Goal: Information Seeking & Learning: Learn about a topic

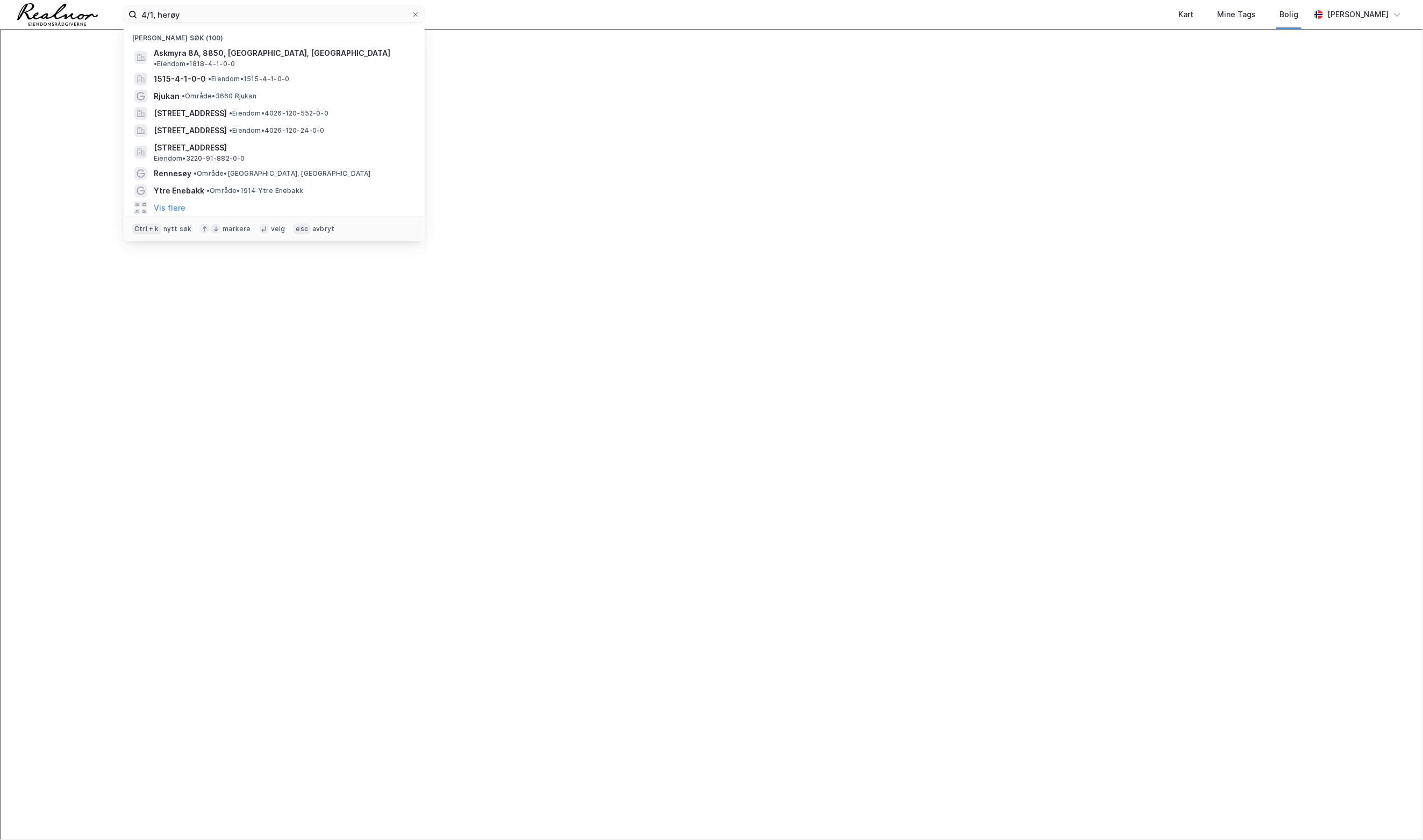
click at [122, 17] on div "4/1, herøy Nylige søk (100) Askmyra 8A, 8850, [GEOGRAPHIC_DATA], [GEOGRAPHIC_DA…" at bounding box center [712, 14] width 1423 height 29
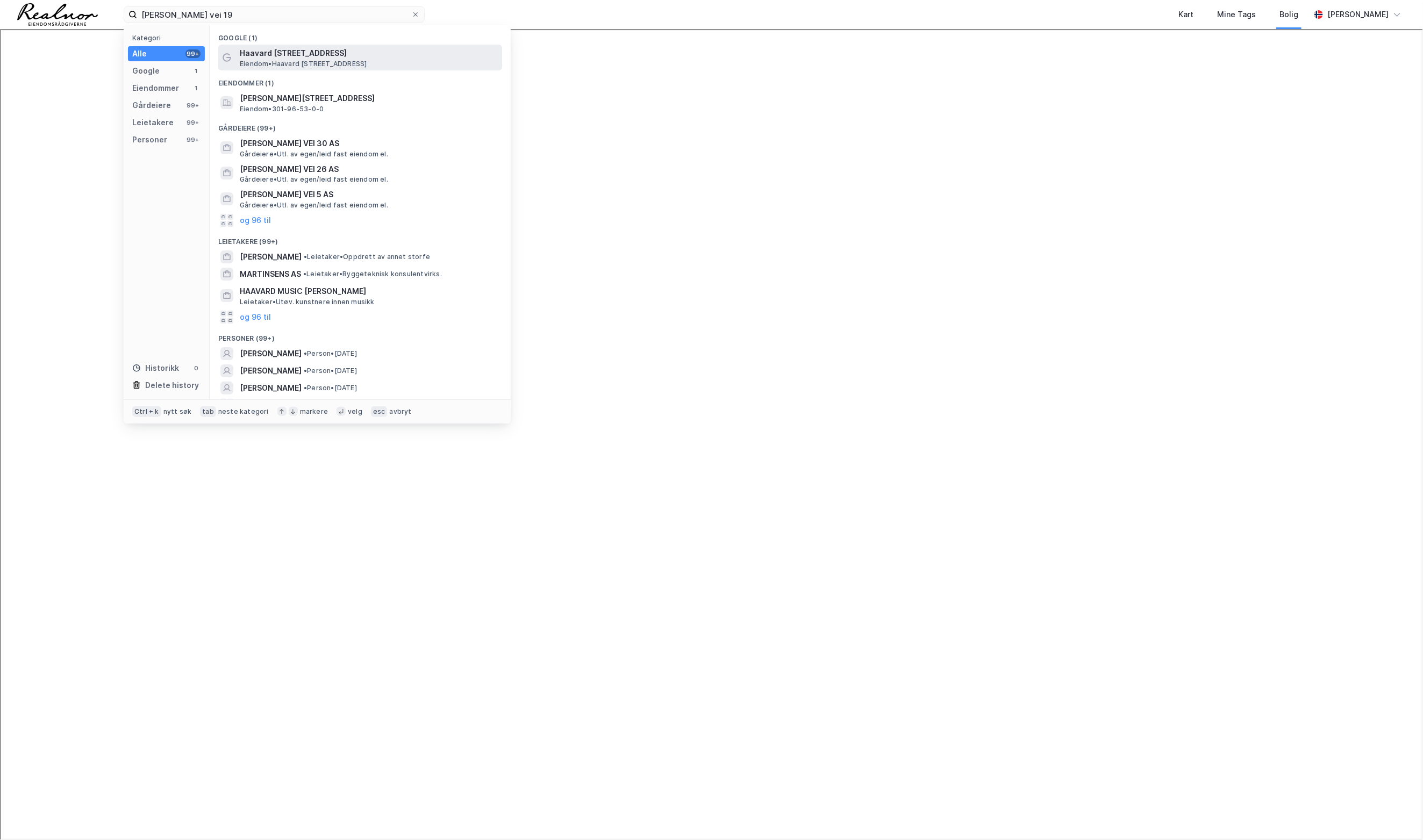
type input "[PERSON_NAME] vei 19"
click at [285, 50] on span "Haavard [STREET_ADDRESS]" at bounding box center [368, 53] width 258 height 13
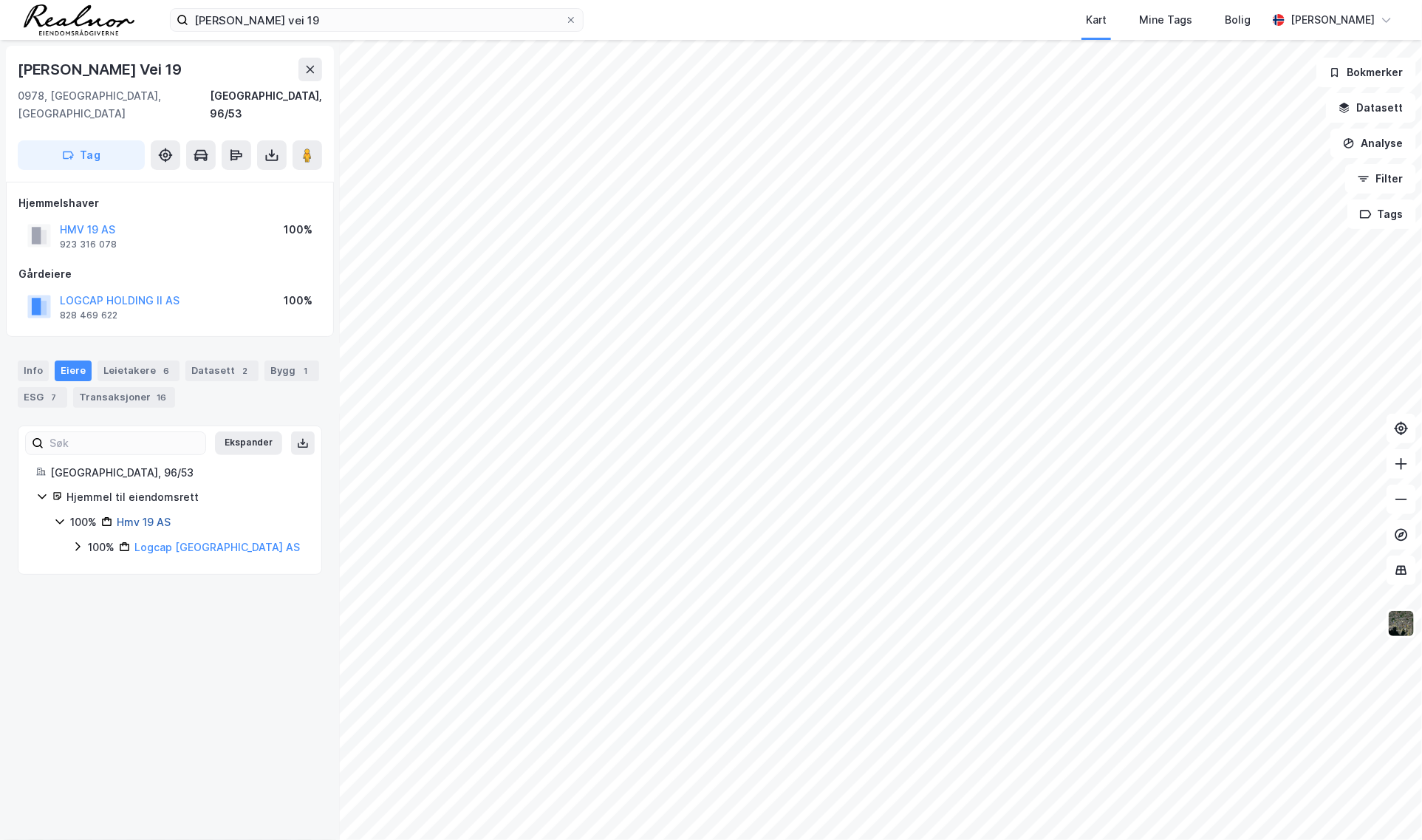
click at [151, 515] on link "Hmv 19 AS" at bounding box center [143, 521] width 54 height 13
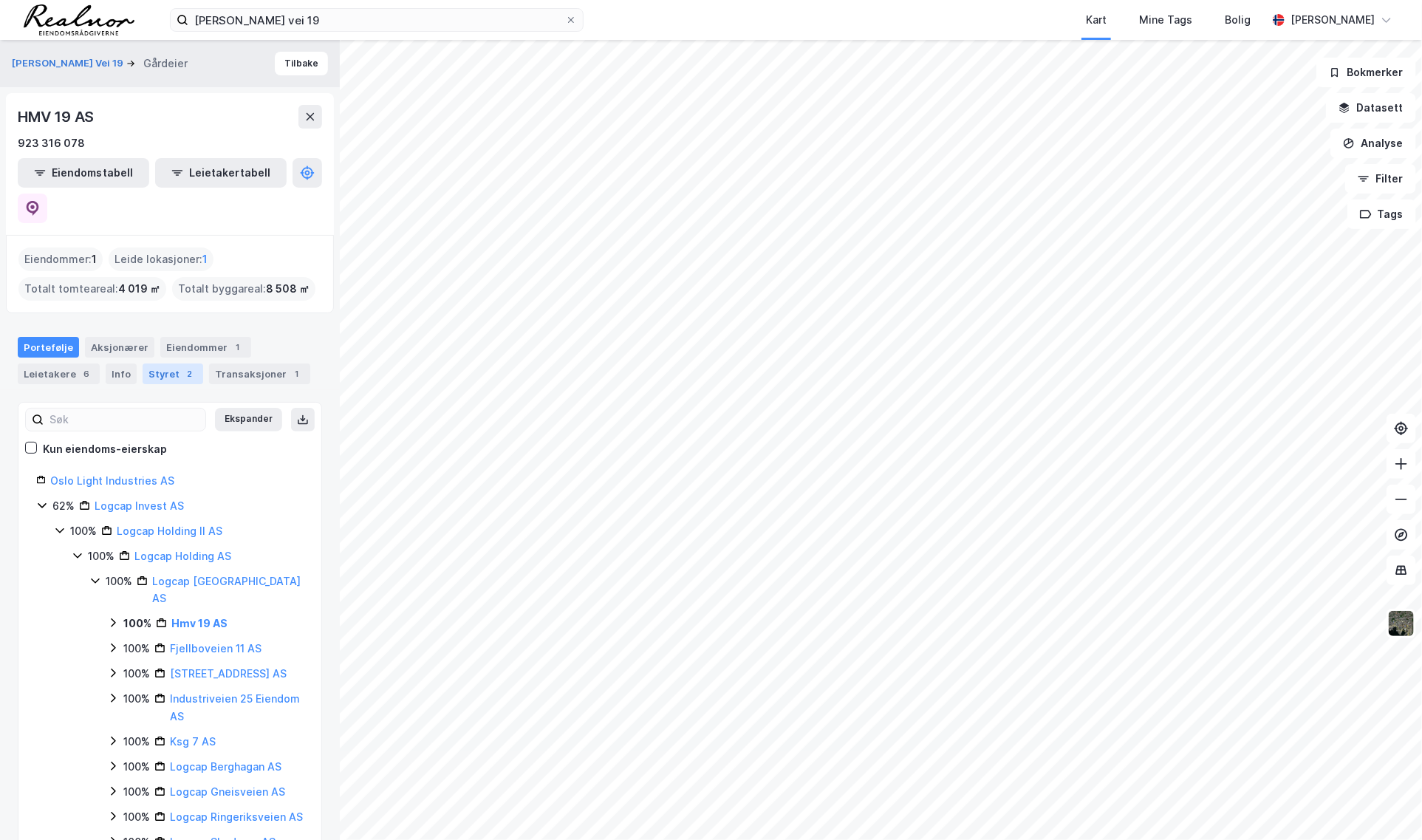
drag, startPoint x: 217, startPoint y: 342, endPoint x: 194, endPoint y: 342, distance: 23.0
click at [209, 363] on div "Transaksjoner 1" at bounding box center [259, 373] width 101 height 20
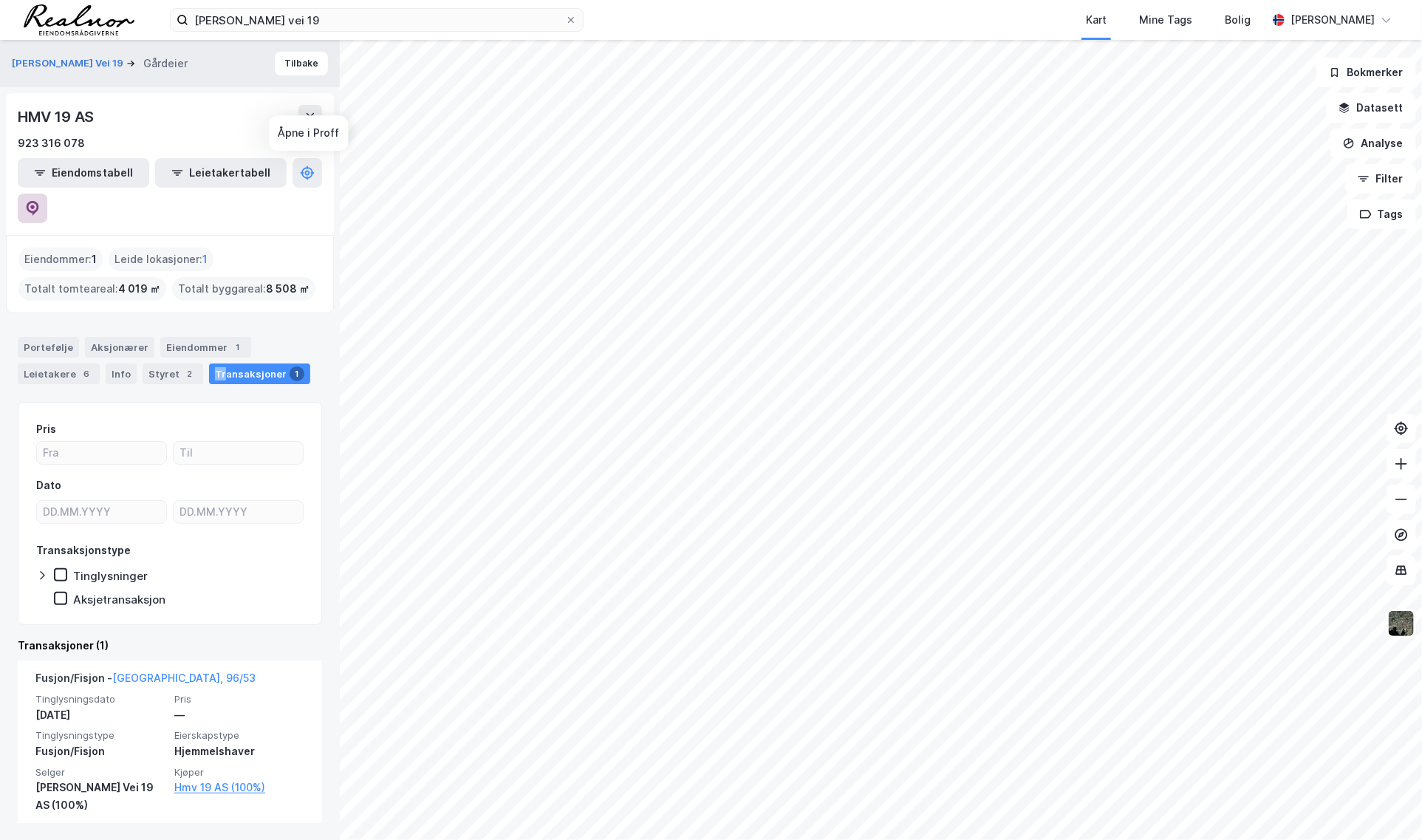
click at [40, 201] on icon at bounding box center [32, 208] width 14 height 14
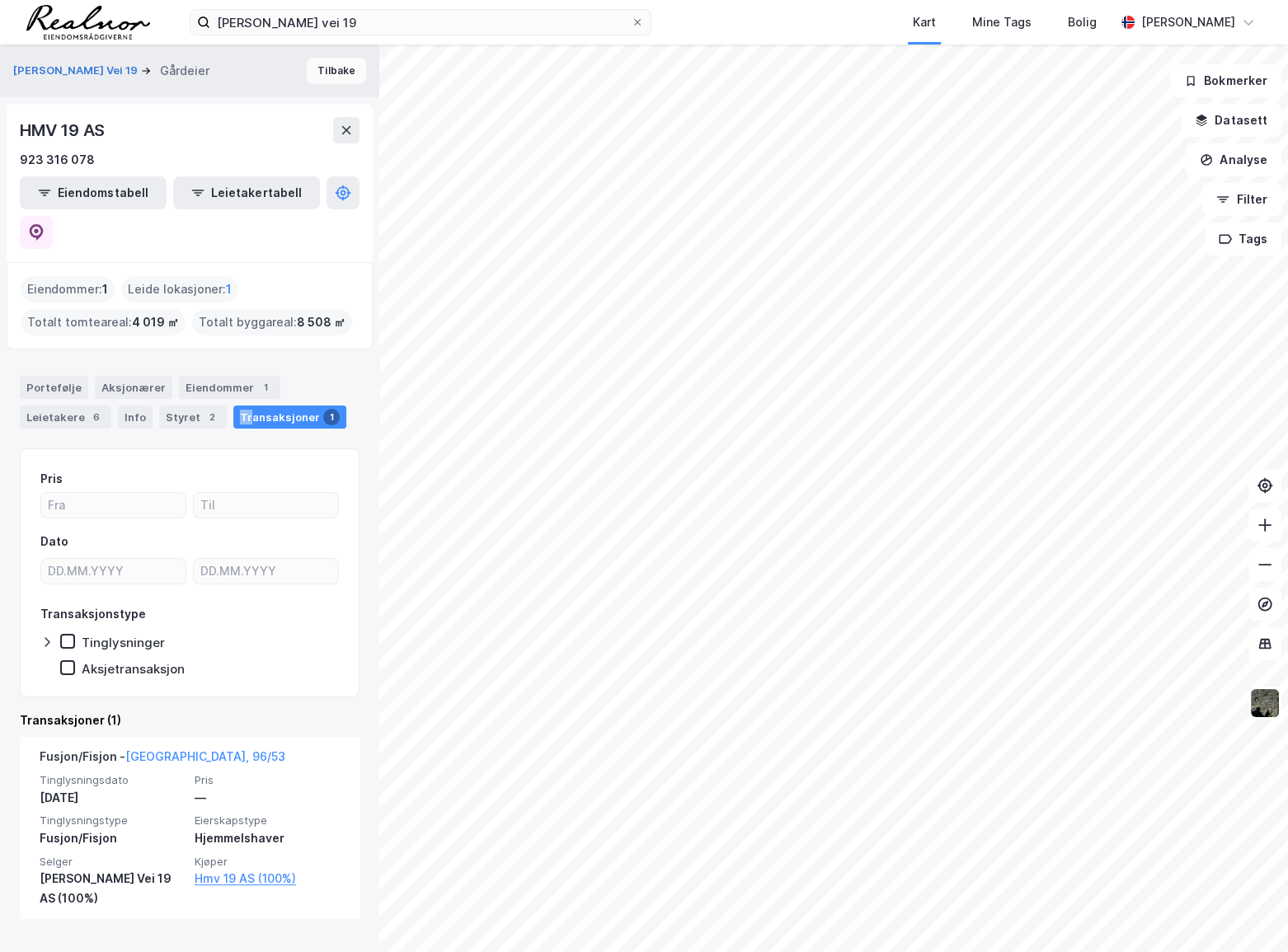
click at [314, 69] on button "Tilbake" at bounding box center [336, 70] width 59 height 26
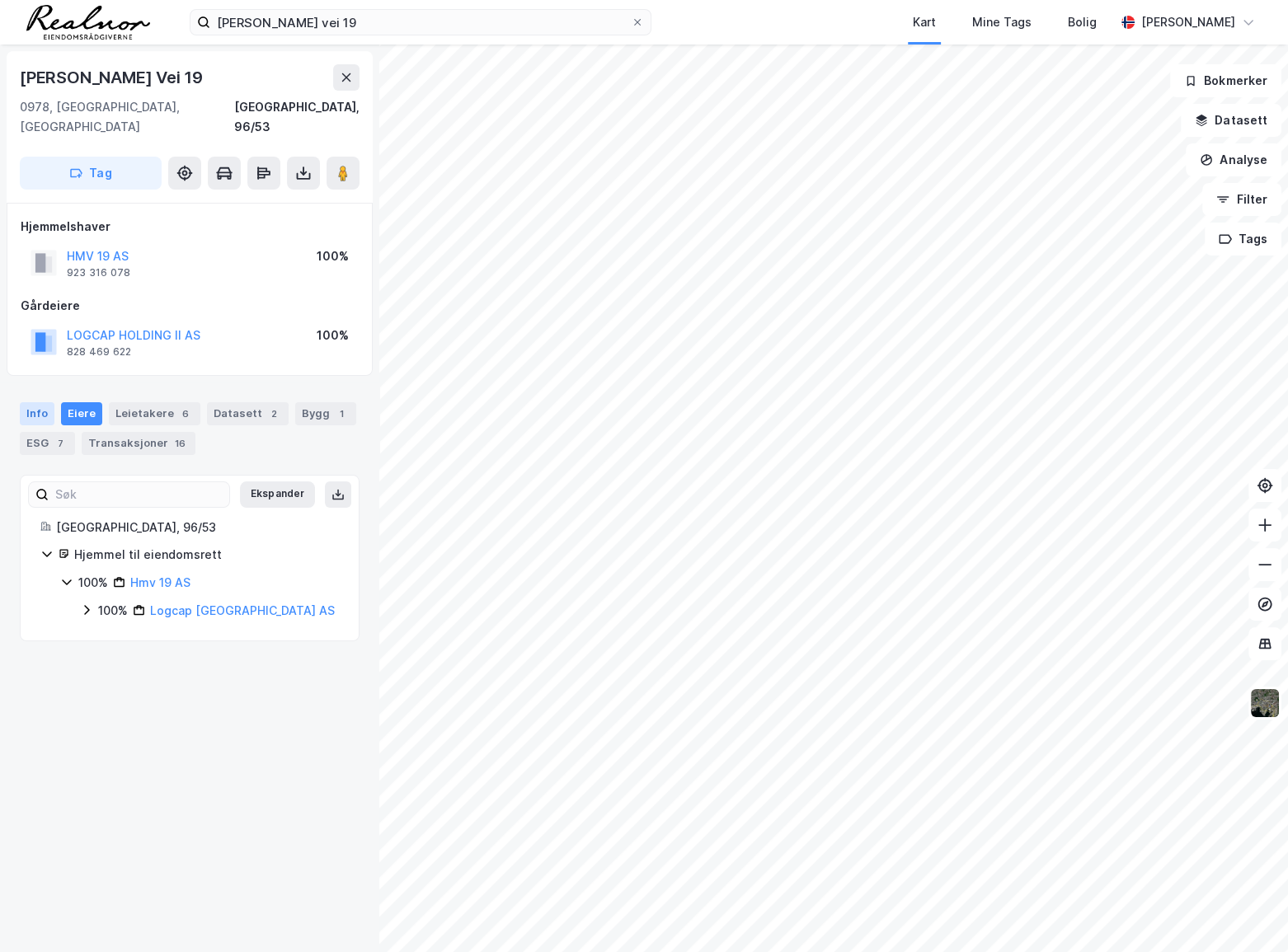
click at [33, 402] on div "Info" at bounding box center [36, 413] width 35 height 23
